Goal: Information Seeking & Learning: Learn about a topic

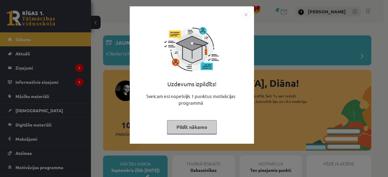
click at [202, 128] on button "Pildīt nākamo" at bounding box center [192, 127] width 50 height 14
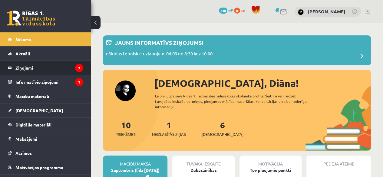
click at [65, 67] on legend "Ziņojumi 1" at bounding box center [49, 68] width 68 height 14
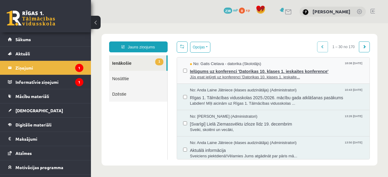
click at [337, 75] on span "Jūs esat ielūgti uz konferenci 'Datorikas 10. klases 1. ieskaite..." at bounding box center [277, 78] width 174 height 6
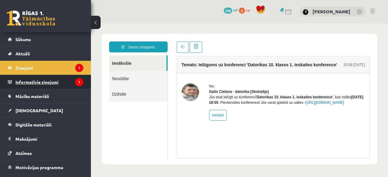
click at [67, 77] on legend "Informatīvie ziņojumi 1" at bounding box center [49, 82] width 68 height 14
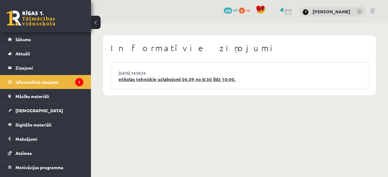
click at [236, 78] on link "eSkolas tehniskie uzlabojumi 04.09 no 8:30 līdz 10:00." at bounding box center [239, 79] width 242 height 7
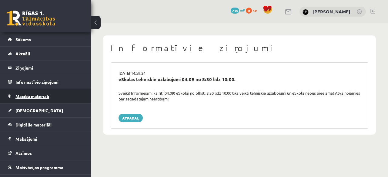
click at [57, 97] on link "Mācību materiāli" at bounding box center [45, 96] width 75 height 14
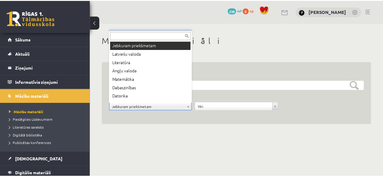
scroll to position [7, 0]
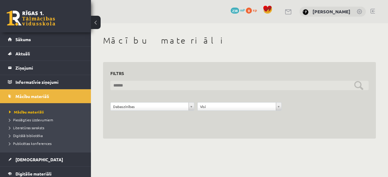
click at [210, 89] on input "text" at bounding box center [239, 85] width 258 height 9
type input "*"
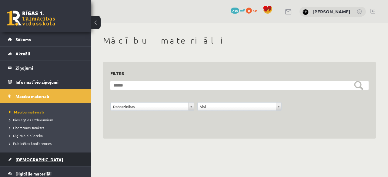
click at [39, 158] on link "[DEMOGRAPHIC_DATA]" at bounding box center [45, 160] width 75 height 14
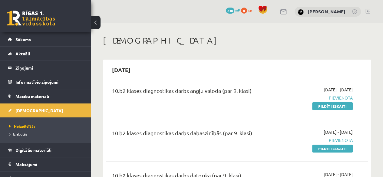
click at [111, 127] on div "10.b2 klases diagnostikas darbs dabaszinībās (par 9. klasi) 2025-09-01 - 2025-0…" at bounding box center [237, 140] width 262 height 35
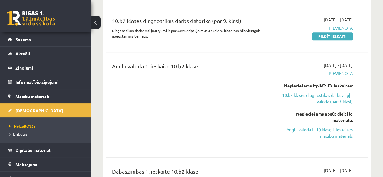
scroll to position [155, 0]
click at [307, 132] on link "Angļu valoda I - 10.klase 1.ieskaites mācību materiāls" at bounding box center [316, 132] width 74 height 13
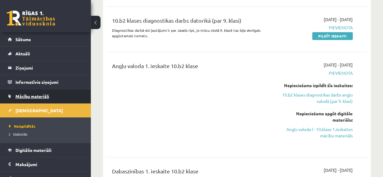
click at [55, 99] on link "Mācību materiāli" at bounding box center [45, 96] width 75 height 14
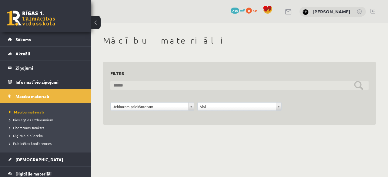
click at [209, 83] on input "text" at bounding box center [239, 85] width 258 height 9
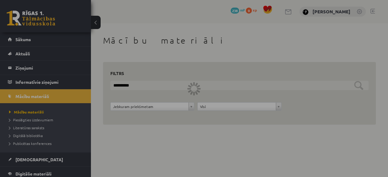
type input "**********"
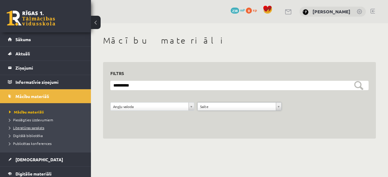
click at [34, 128] on span "Literatūras saraksts" at bounding box center [26, 127] width 35 height 5
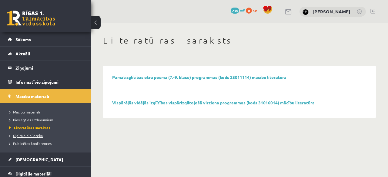
click at [38, 133] on span "Digitālā bibliotēka" at bounding box center [26, 135] width 34 height 5
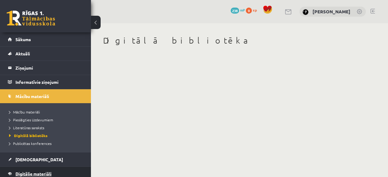
click at [51, 174] on span "Digitālie materiāli" at bounding box center [33, 173] width 36 height 5
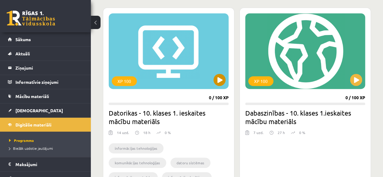
scroll to position [162, 0]
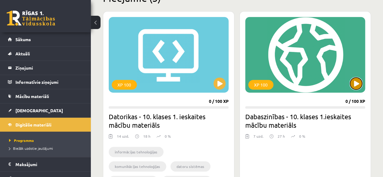
click at [355, 81] on button at bounding box center [356, 84] width 12 height 12
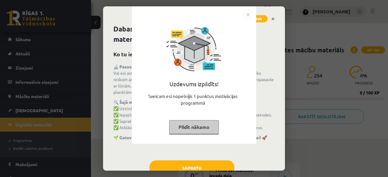
click at [203, 125] on button "Pildīt nākamo" at bounding box center [194, 127] width 50 height 14
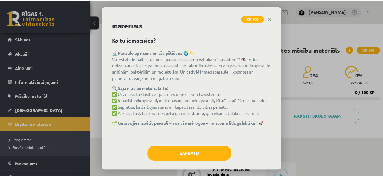
scroll to position [15, 0]
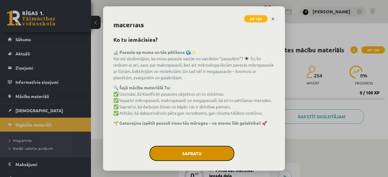
click at [192, 154] on button "Sapratu" at bounding box center [191, 153] width 85 height 15
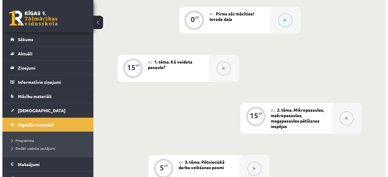
scroll to position [137, 0]
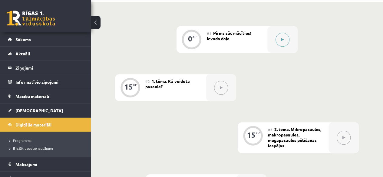
click at [282, 42] on button at bounding box center [283, 40] width 14 height 14
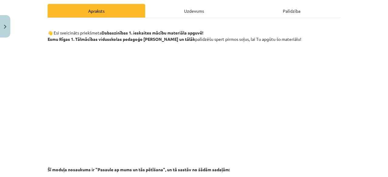
scroll to position [88, 0]
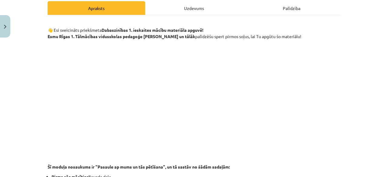
click at [333, 43] on p at bounding box center [194, 98] width 293 height 111
click at [322, 25] on p "👋 Esi sveicināts priekšmeta Dabaszinības 1. ieskaites mācību materiāla apguvē! …" at bounding box center [194, 30] width 293 height 19
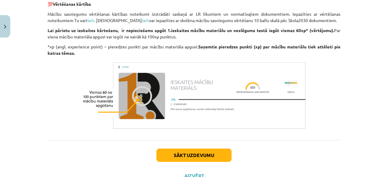
scroll to position [522, 0]
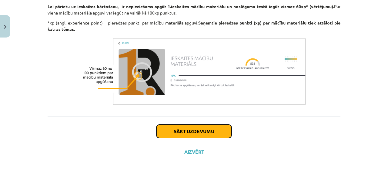
click at [224, 129] on button "Sākt uzdevumu" at bounding box center [193, 131] width 75 height 13
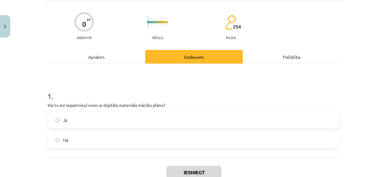
scroll to position [39, 0]
click at [172, 126] on label "Jā" at bounding box center [194, 119] width 292 height 15
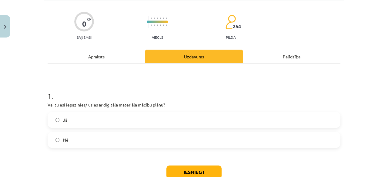
scroll to position [80, 0]
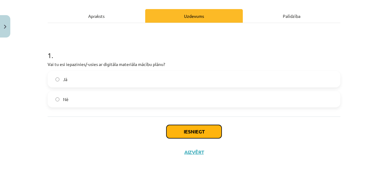
click at [172, 126] on button "Iesniegt" at bounding box center [193, 131] width 55 height 13
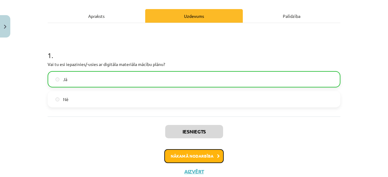
click at [204, 157] on button "Nākamā nodarbība" at bounding box center [193, 156] width 59 height 14
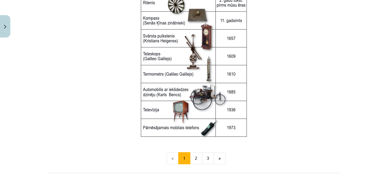
scroll to position [805, 0]
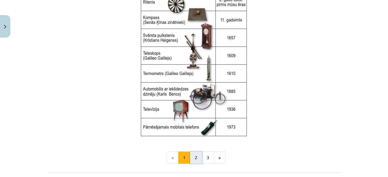
click at [198, 157] on button "2" at bounding box center [196, 158] width 12 height 12
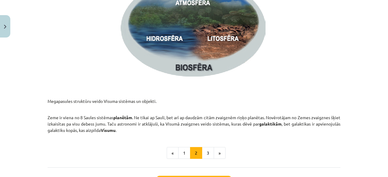
scroll to position [913, 0]
click at [206, 154] on button "3" at bounding box center [208, 153] width 12 height 12
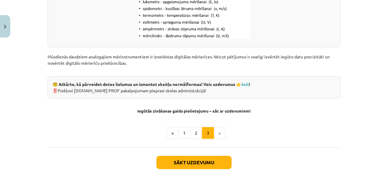
scroll to position [810, 0]
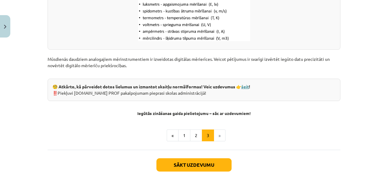
click at [247, 86] on link "šeit" at bounding box center [245, 86] width 8 height 5
click at [219, 135] on li "»" at bounding box center [220, 136] width 12 height 12
click at [216, 137] on li "»" at bounding box center [220, 136] width 12 height 12
click at [206, 163] on button "Sākt uzdevumu" at bounding box center [193, 164] width 75 height 13
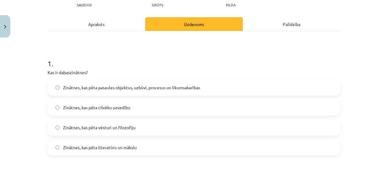
scroll to position [72, 0]
click at [213, 93] on label "Zinātnes, kas pēta pasaules objektus, uzbūvi, procesus un likumsakarības" at bounding box center [194, 87] width 292 height 15
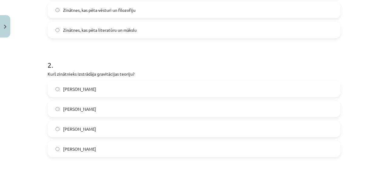
scroll to position [190, 0]
click at [292, 132] on label "[PERSON_NAME]" at bounding box center [194, 128] width 292 height 15
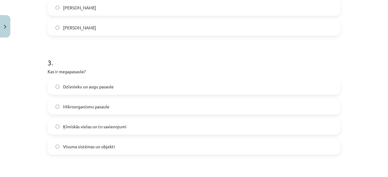
scroll to position [313, 0]
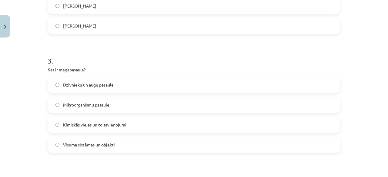
click at [211, 140] on label "Visuma sistēmas un objekti" at bounding box center [194, 144] width 292 height 15
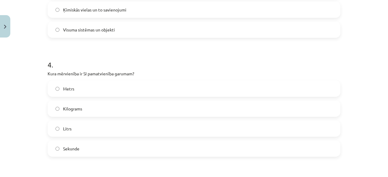
scroll to position [428, 0]
click at [217, 92] on label "Metrs" at bounding box center [194, 88] width 292 height 15
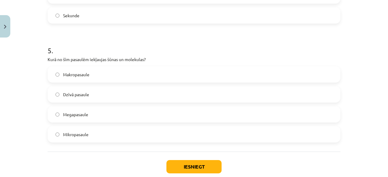
scroll to position [561, 0]
click at [191, 132] on label "Mikropasaule" at bounding box center [194, 134] width 292 height 15
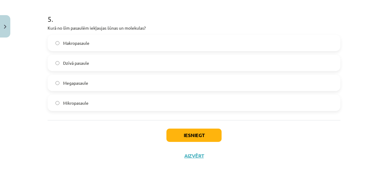
scroll to position [596, 0]
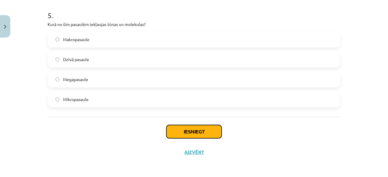
click at [208, 132] on button "Iesniegt" at bounding box center [193, 131] width 55 height 13
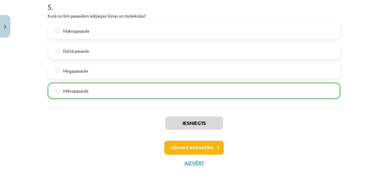
scroll to position [615, 0]
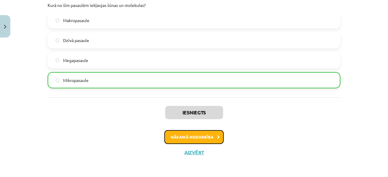
click at [204, 135] on button "Nākamā nodarbība" at bounding box center [193, 137] width 59 height 14
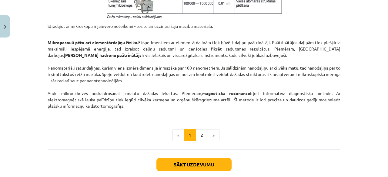
scroll to position [530, 0]
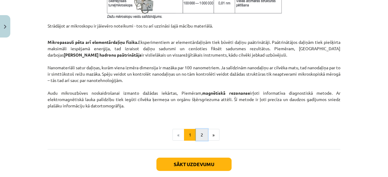
click at [197, 136] on button "2" at bounding box center [202, 135] width 12 height 12
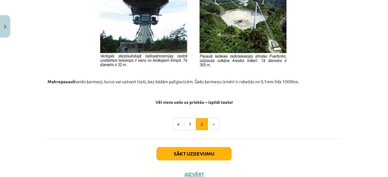
scroll to position [692, 0]
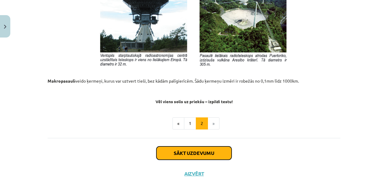
click at [201, 151] on button "Sākt uzdevumu" at bounding box center [193, 153] width 75 height 13
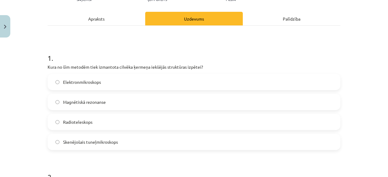
scroll to position [87, 0]
click at [158, 100] on label "Magnētiskā rezonanse" at bounding box center [194, 101] width 292 height 15
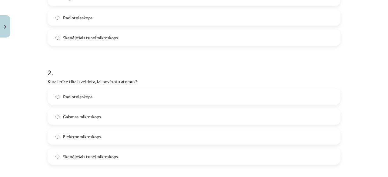
scroll to position [192, 0]
click at [154, 151] on label "Skenējošais tuneļmikroskops" at bounding box center [194, 155] width 292 height 15
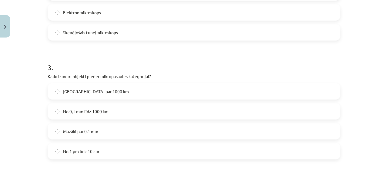
scroll to position [316, 0]
click at [130, 128] on label "Mazāki par 0,1 mm" at bounding box center [194, 131] width 292 height 15
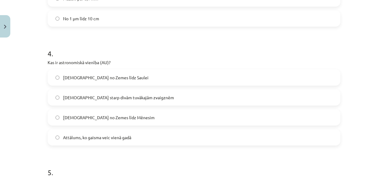
scroll to position [449, 0]
click at [133, 75] on label "[DEMOGRAPHIC_DATA] no Zemes līdz Saulei" at bounding box center [194, 76] width 292 height 15
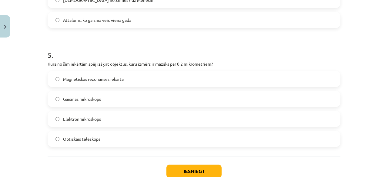
scroll to position [568, 0]
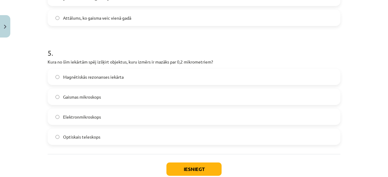
click at [112, 93] on label "Gaismas mikroskops" at bounding box center [194, 96] width 292 height 15
click at [189, 165] on button "Iesniegt" at bounding box center [193, 169] width 55 height 13
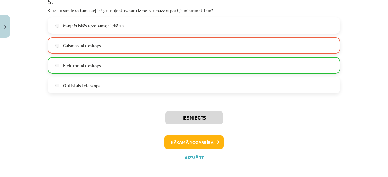
scroll to position [625, 0]
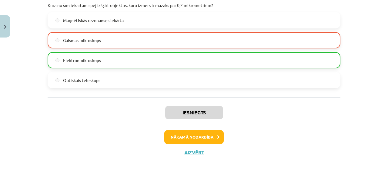
click at [136, 41] on label "Gaismas mikroskops" at bounding box center [194, 40] width 292 height 15
click at [126, 60] on label "Elektronmikroskops" at bounding box center [194, 60] width 292 height 15
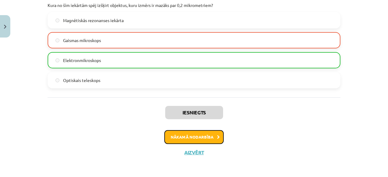
click at [174, 142] on button "Nākamā nodarbība" at bounding box center [193, 137] width 59 height 14
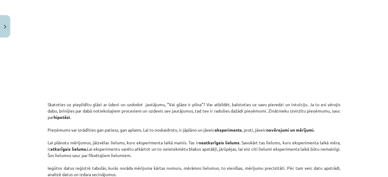
scroll to position [258, 0]
